Goal: Navigation & Orientation: Find specific page/section

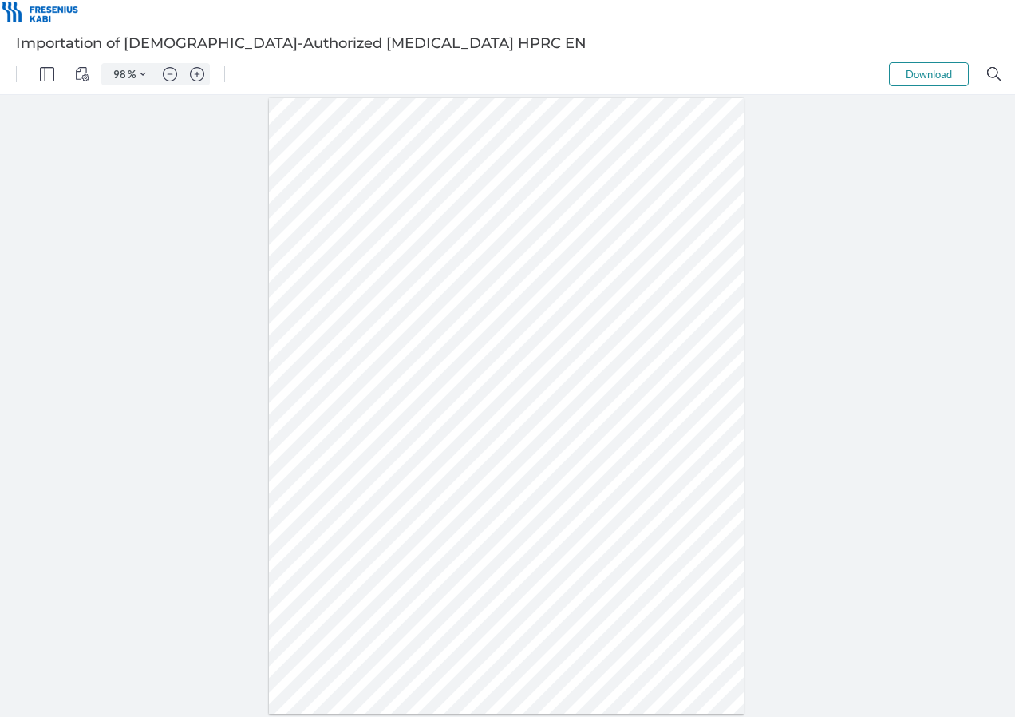
scroll to position [2554, 0]
type input "105"
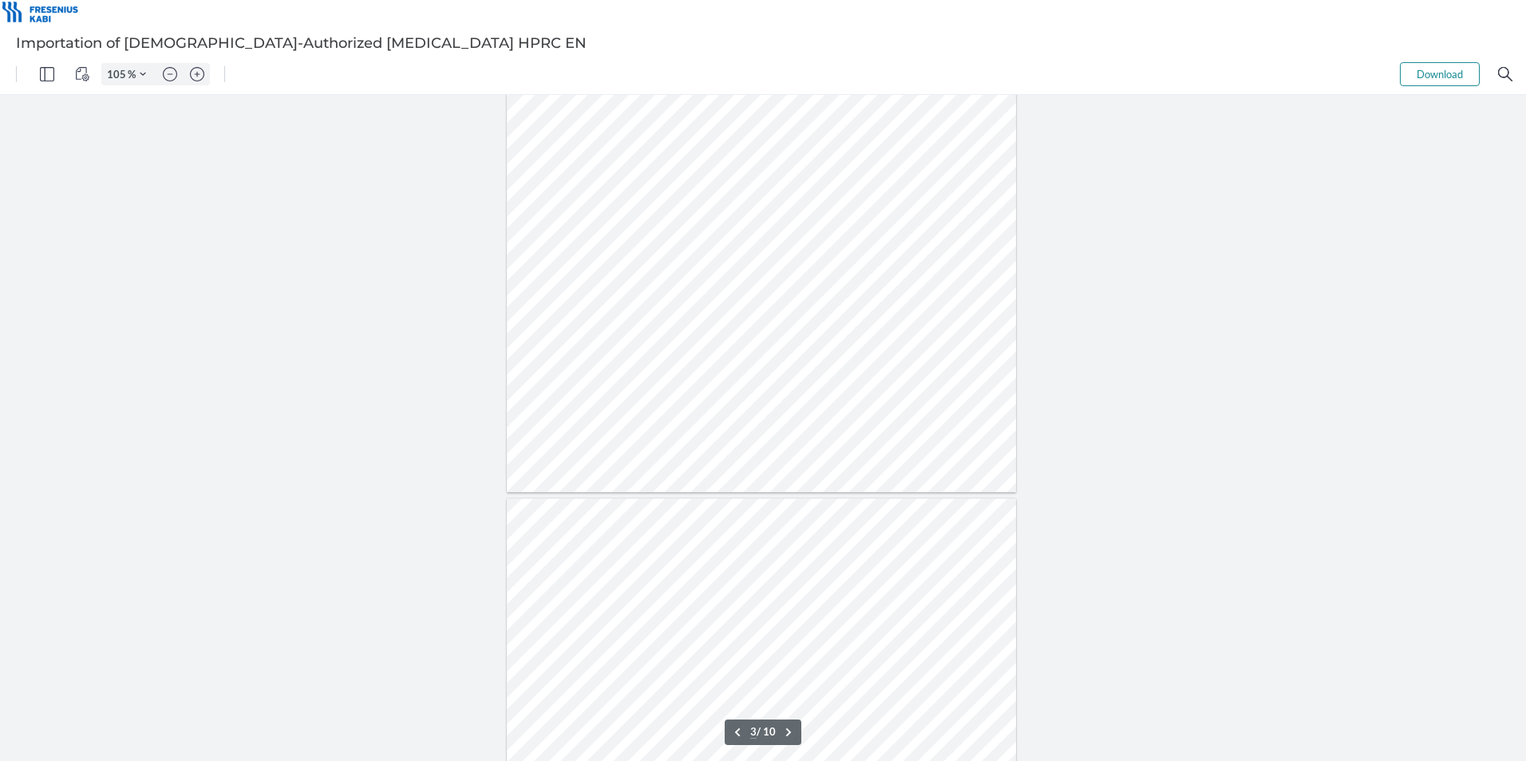
scroll to position [1357, 0]
click at [548, 426] on div at bounding box center [762, 403] width 510 height 660
drag, startPoint x: 561, startPoint y: 421, endPoint x: 691, endPoint y: 582, distance: 206.5
click at [691, 582] on div at bounding box center [762, 403] width 510 height 660
click at [689, 554] on div at bounding box center [762, 403] width 510 height 660
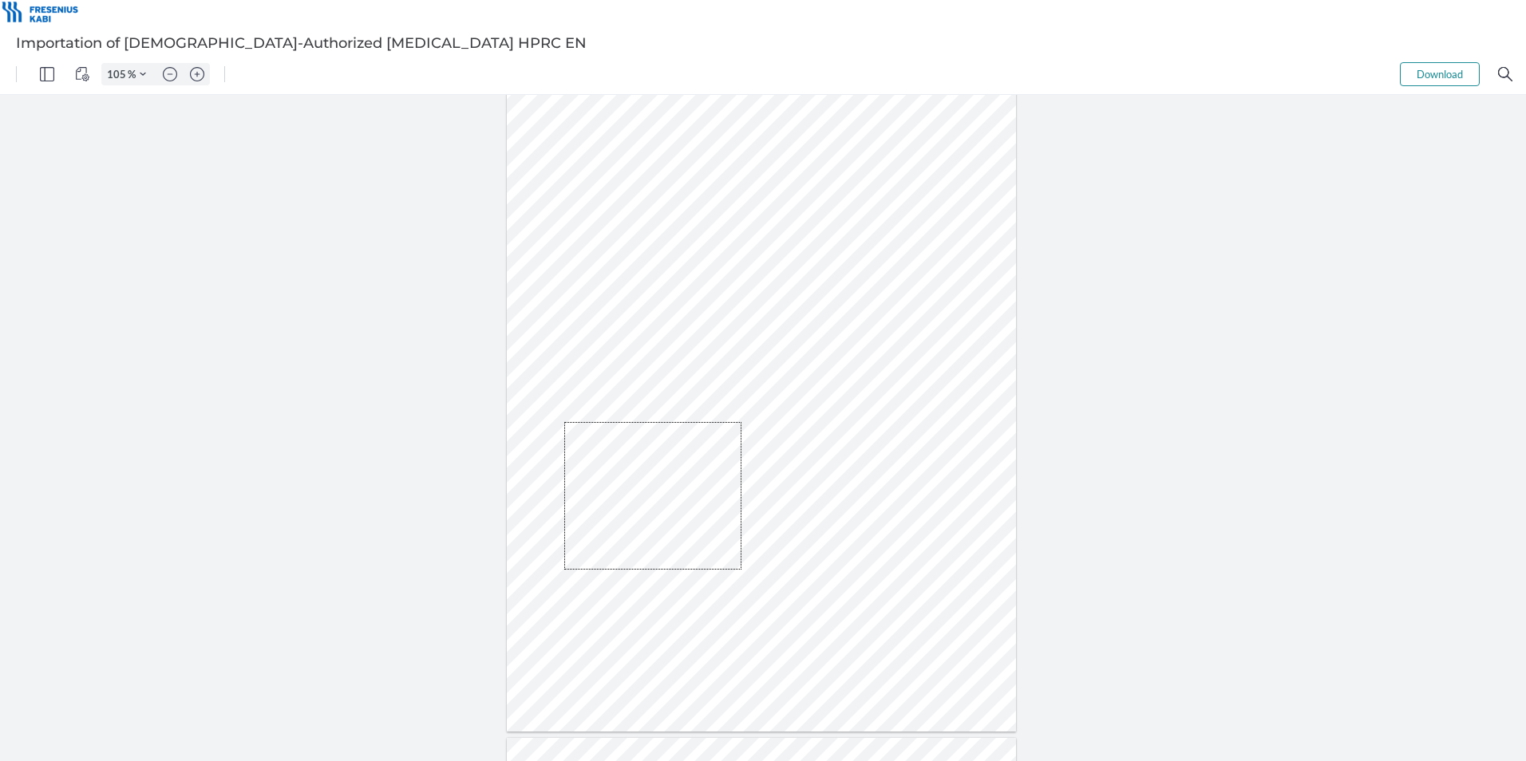
drag, startPoint x: 564, startPoint y: 422, endPoint x: 744, endPoint y: 568, distance: 231.4
click at [742, 570] on div at bounding box center [762, 403] width 510 height 660
click at [752, 564] on div at bounding box center [762, 403] width 510 height 660
click at [657, 501] on div at bounding box center [762, 403] width 510 height 660
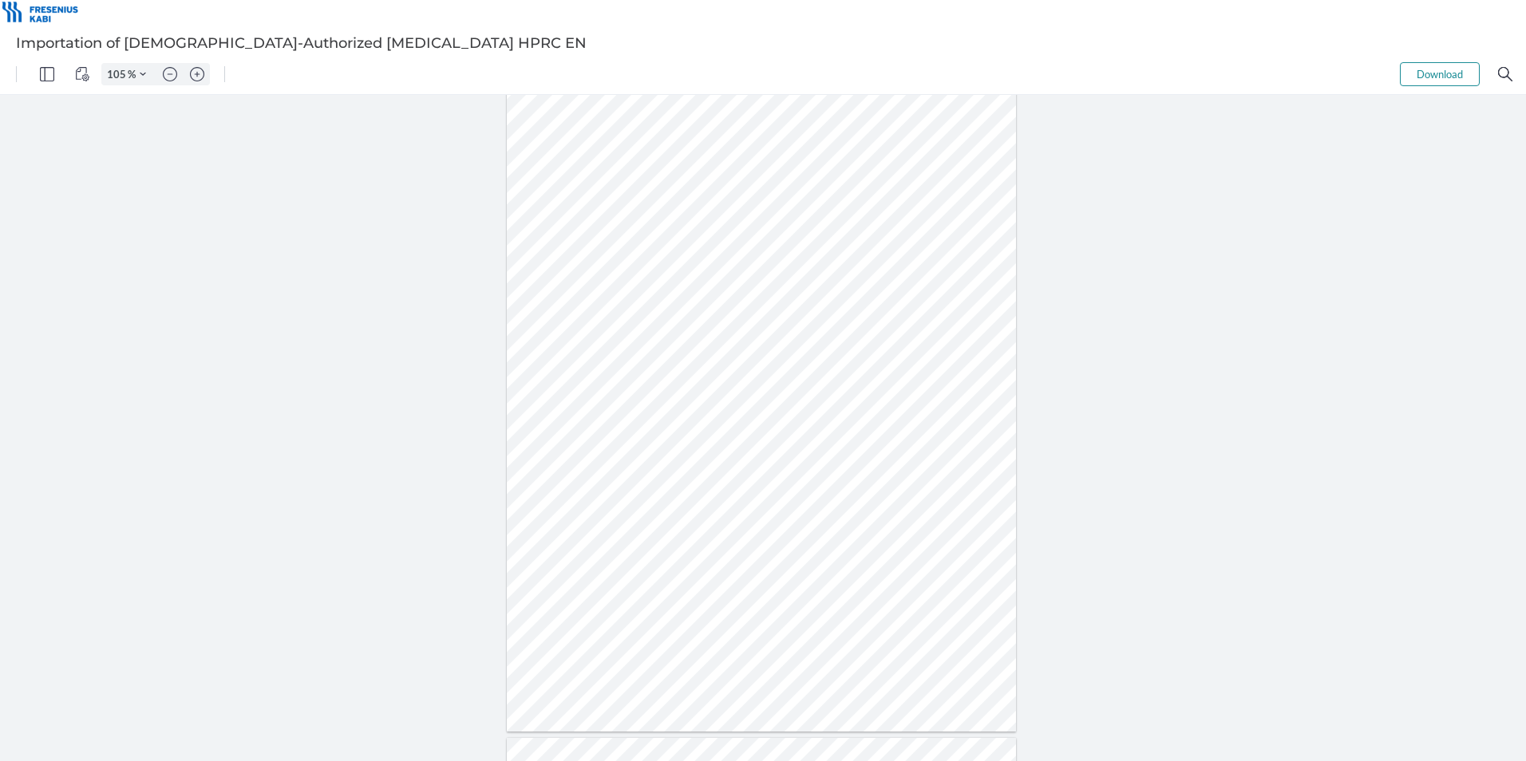
click at [657, 501] on div at bounding box center [762, 403] width 510 height 660
click at [640, 508] on div at bounding box center [762, 403] width 510 height 660
type input "3"
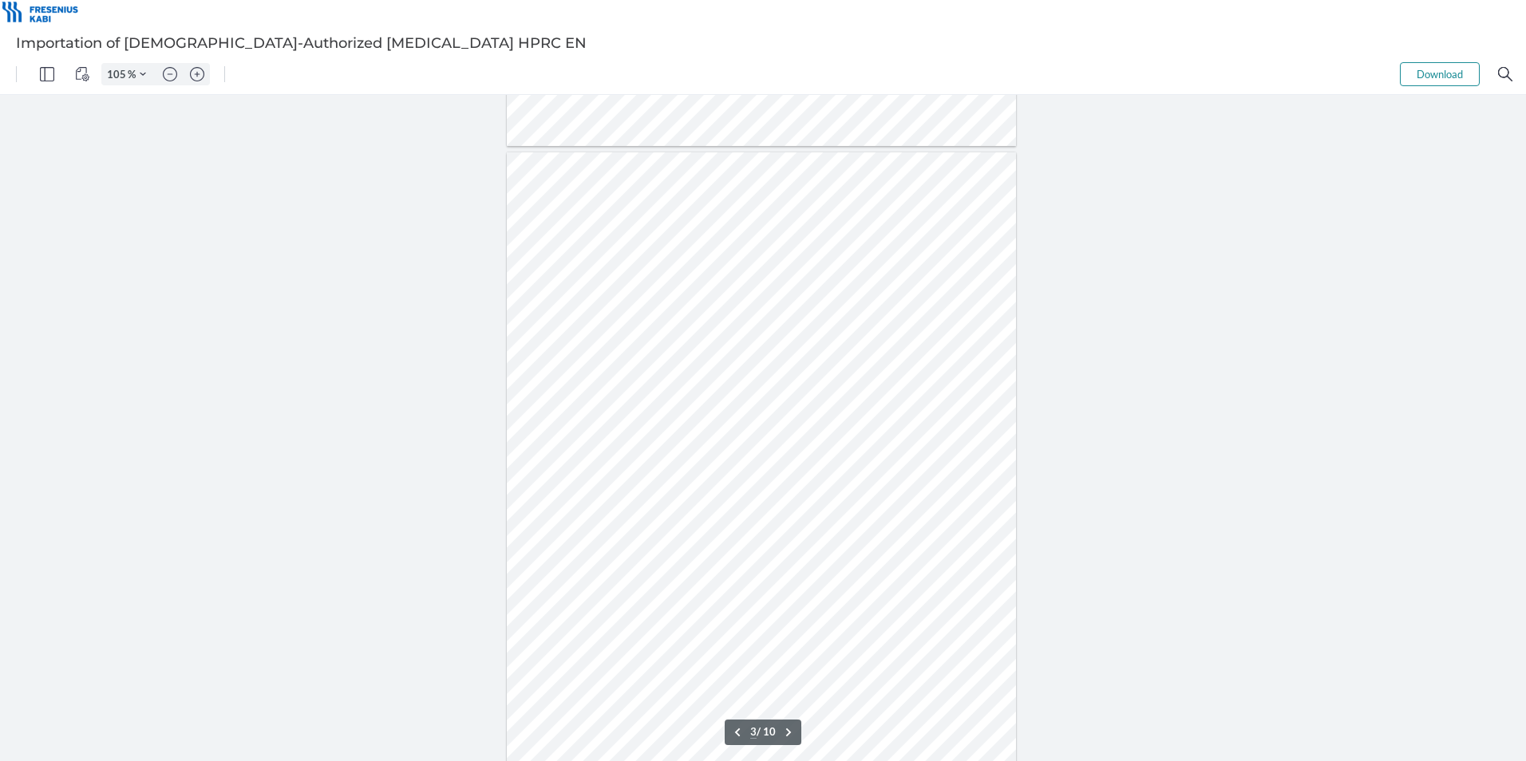
click at [831, 533] on span at bounding box center [808, 532] width 301 height 12
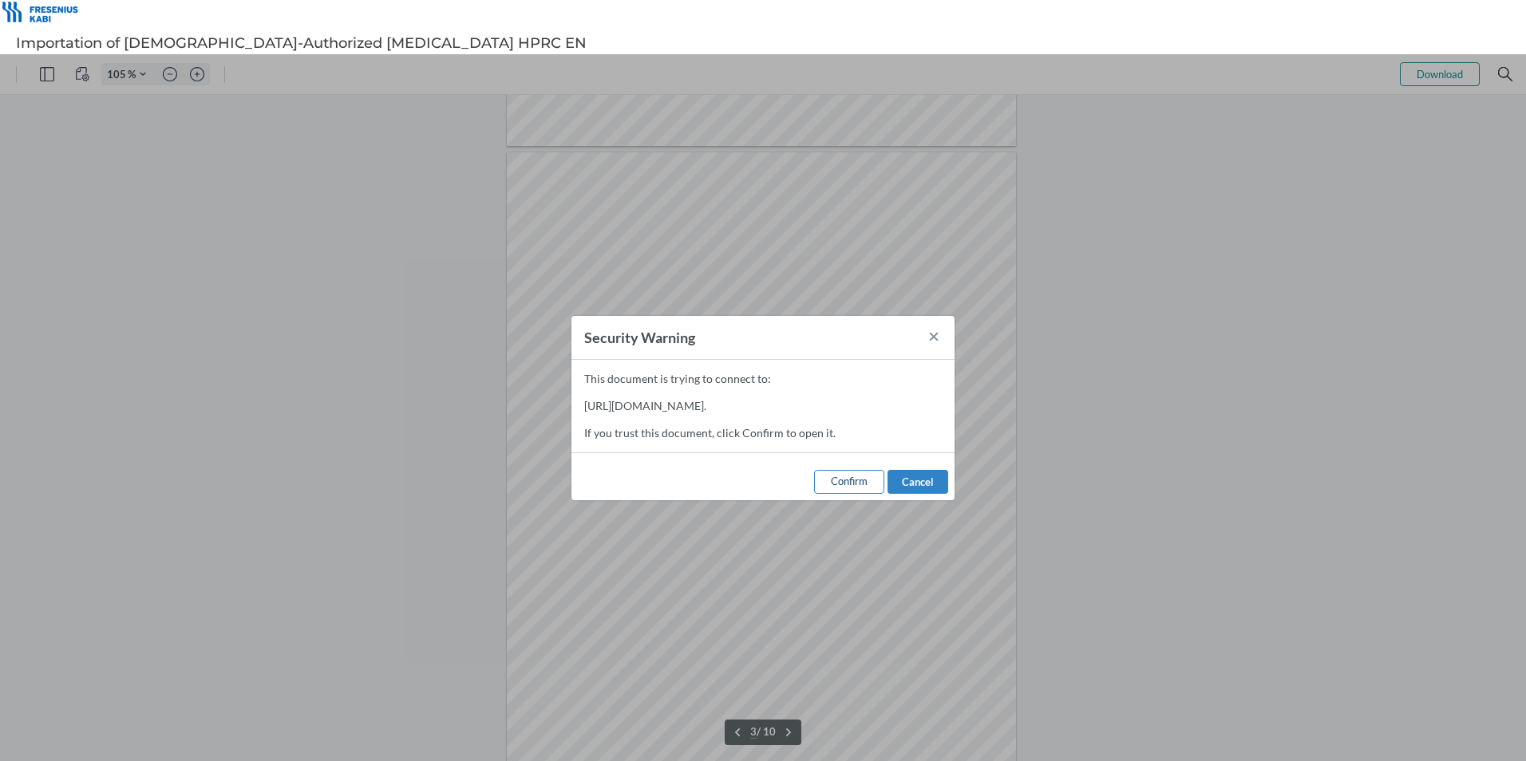
click at [845, 494] on button "Confirm" at bounding box center [849, 482] width 70 height 24
